Goal: Transaction & Acquisition: Obtain resource

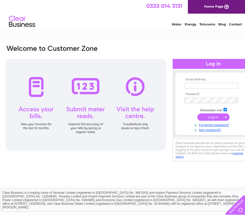
click at [191, 84] on input "text" at bounding box center [211, 86] width 54 height 6
type input "[EMAIL_ADDRESS][DOMAIN_NAME]"
click at [226, 110] on input "checkbox" at bounding box center [224, 109] width 3 height 3
checkbox input "false"
click at [218, 115] on input "submit" at bounding box center [213, 116] width 32 height 7
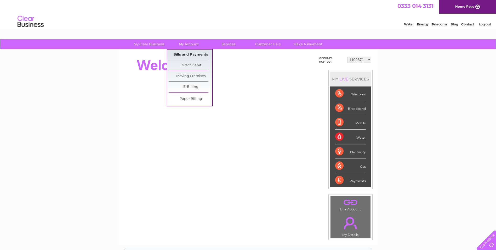
click at [188, 55] on link "Bills and Payments" at bounding box center [190, 54] width 43 height 10
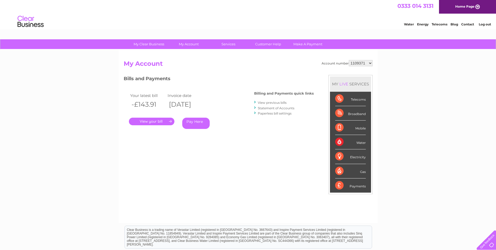
click at [370, 62] on select "1109371 1130725 1134607 1135032 1139061 1139062 30270960 30277651 30288092 3029…" at bounding box center [361, 63] width 24 height 6
select select "1139061"
click at [349, 60] on select "1109371 1130725 1134607 1135032 1139061 1139062 30270960 30277651 30288092 3029…" at bounding box center [361, 63] width 24 height 6
click at [149, 120] on link "." at bounding box center [152, 121] width 46 height 8
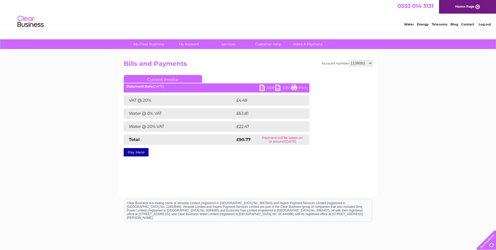
click at [268, 86] on link "PDF" at bounding box center [268, 88] width 16 height 8
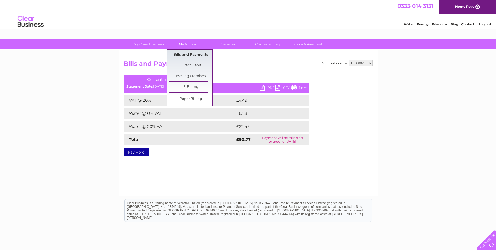
click at [189, 53] on link "Bills and Payments" at bounding box center [190, 54] width 43 height 10
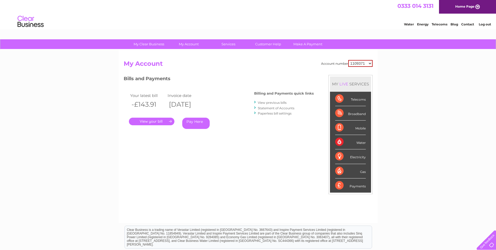
click at [371, 63] on select "1109371 1130725 1134607 1135032 1139061 1139062 30270960 30277651 30288092 3029…" at bounding box center [360, 63] width 24 height 7
select select "1139061"
click at [348, 60] on select "1109371 1130725 1134607 1135032 1139061 1139062 30270960 30277651 30288092 3029…" at bounding box center [360, 63] width 24 height 7
click at [271, 103] on link "View previous bills" at bounding box center [272, 102] width 29 height 4
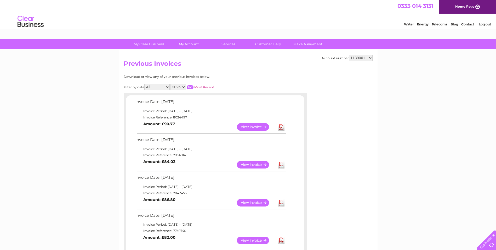
click at [486, 24] on link "Log out" at bounding box center [485, 24] width 12 height 4
